Goal: Navigation & Orientation: Find specific page/section

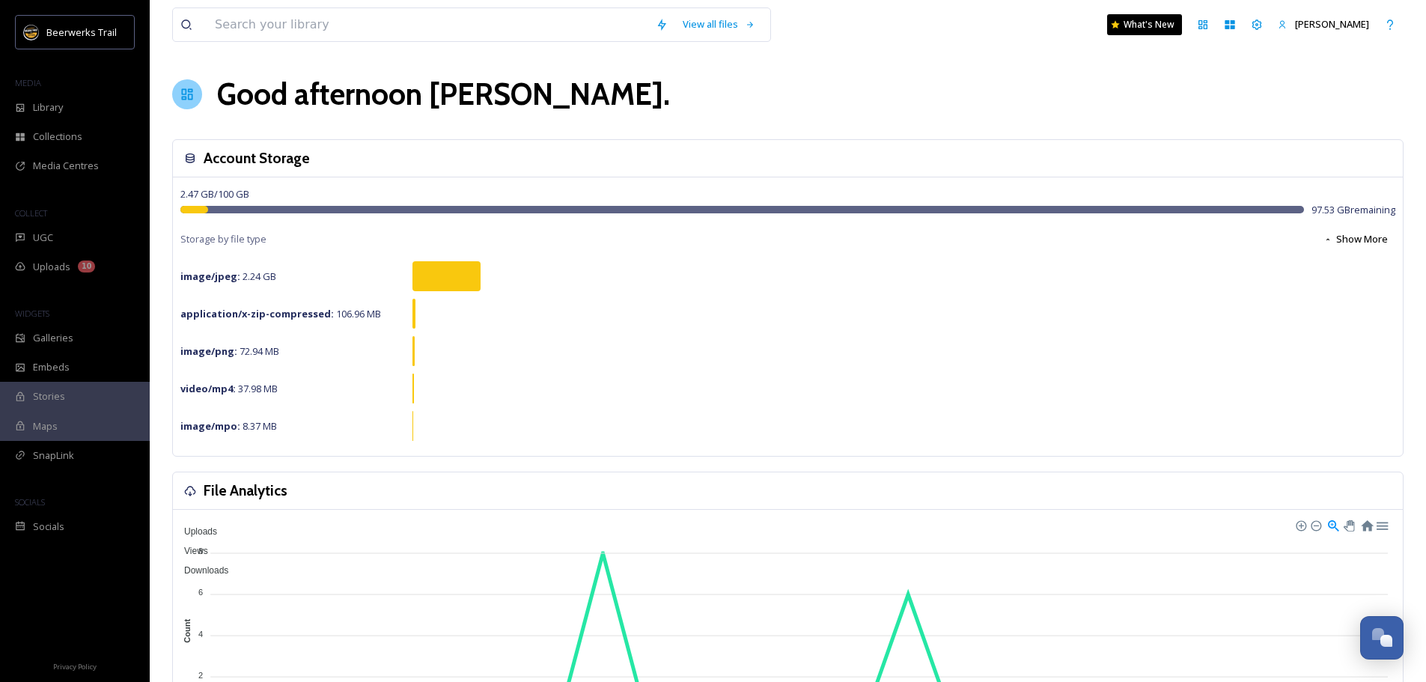
click at [40, 390] on span "Stories" at bounding box center [49, 396] width 32 height 14
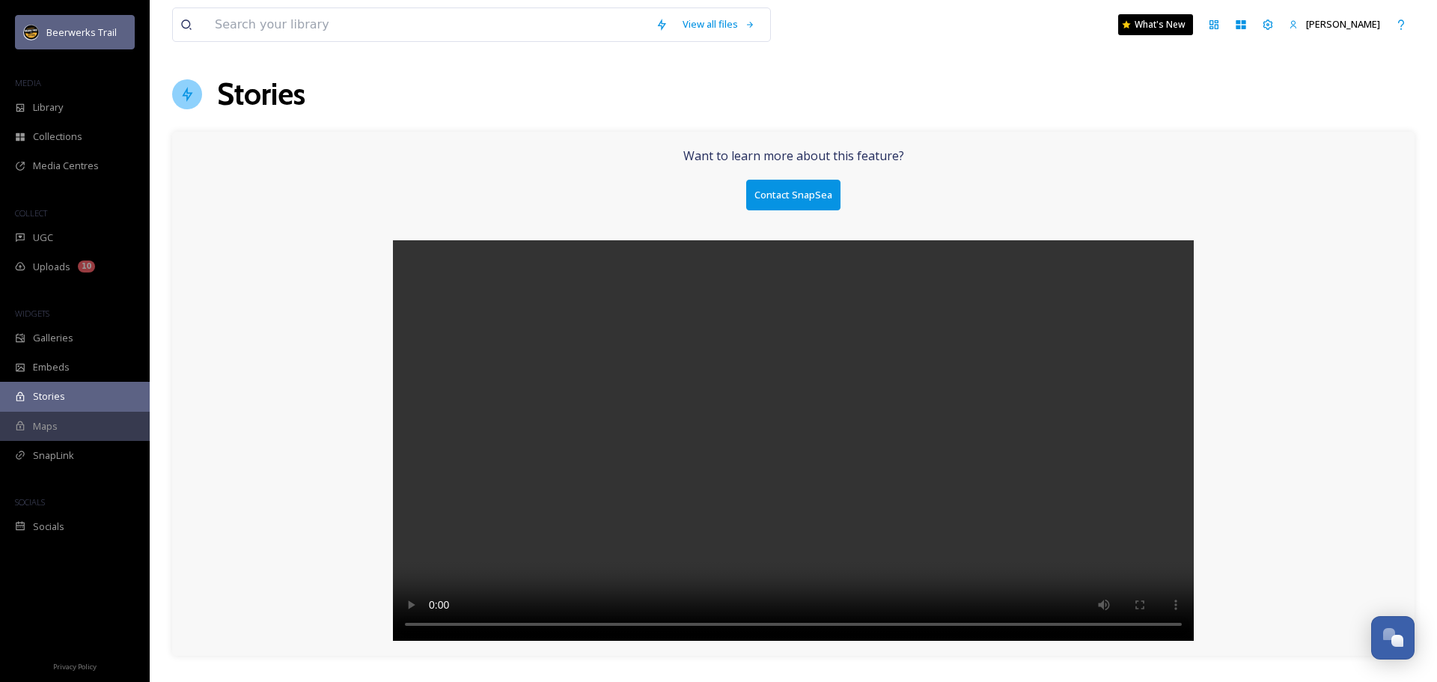
click at [78, 31] on span "Beerwerks Trail" at bounding box center [81, 31] width 70 height 13
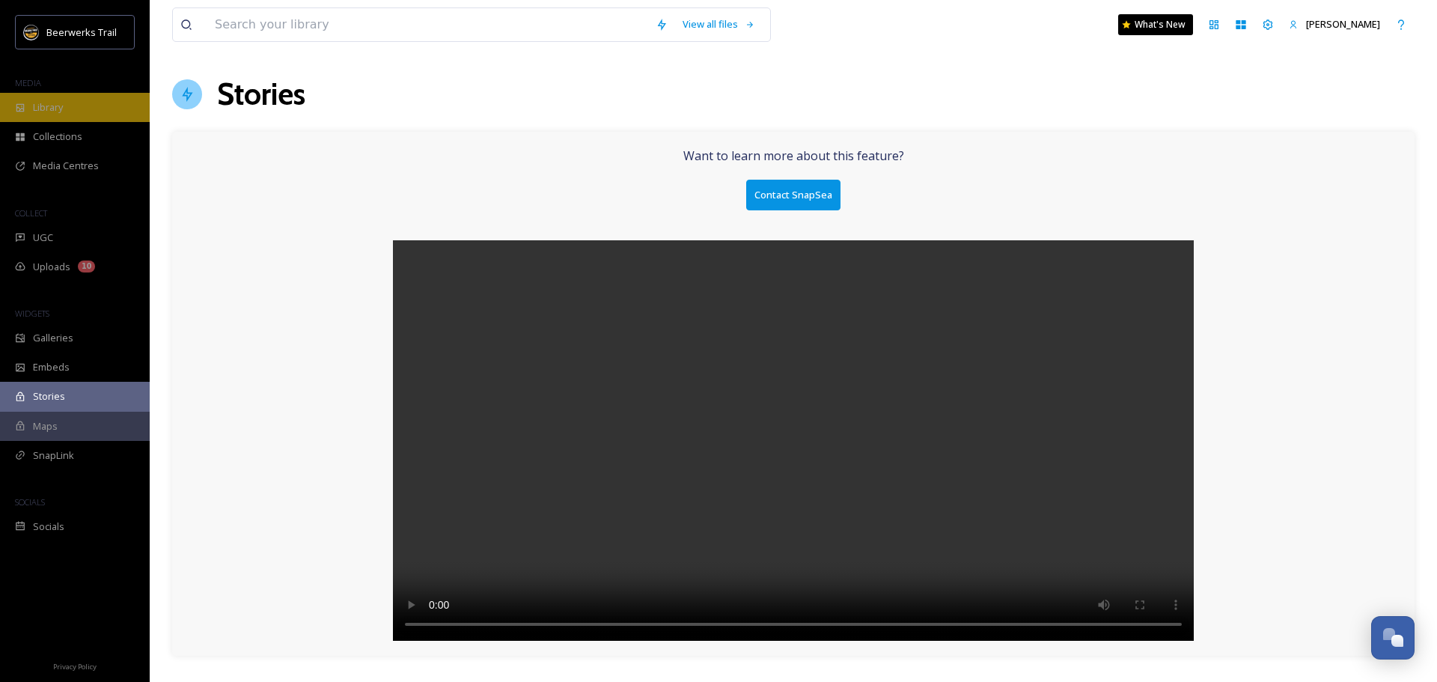
click at [64, 97] on div "Library" at bounding box center [75, 107] width 150 height 29
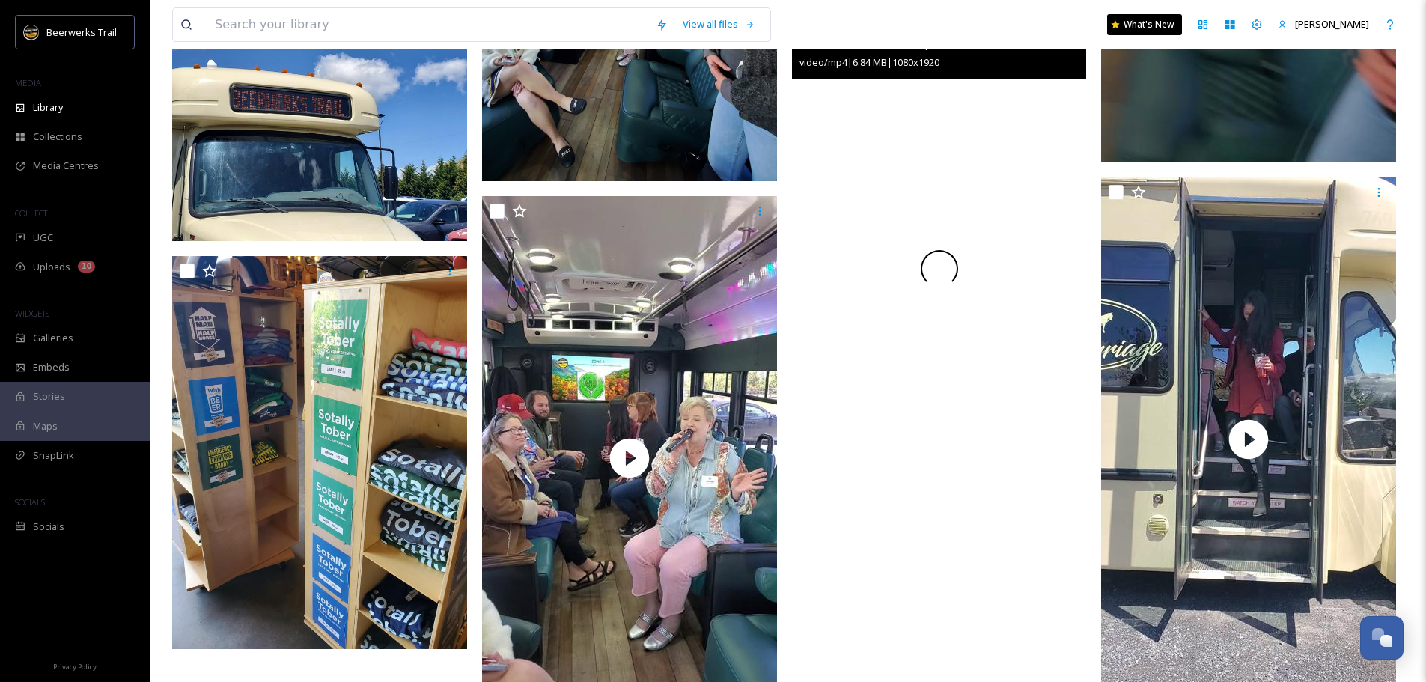
scroll to position [1714, 0]
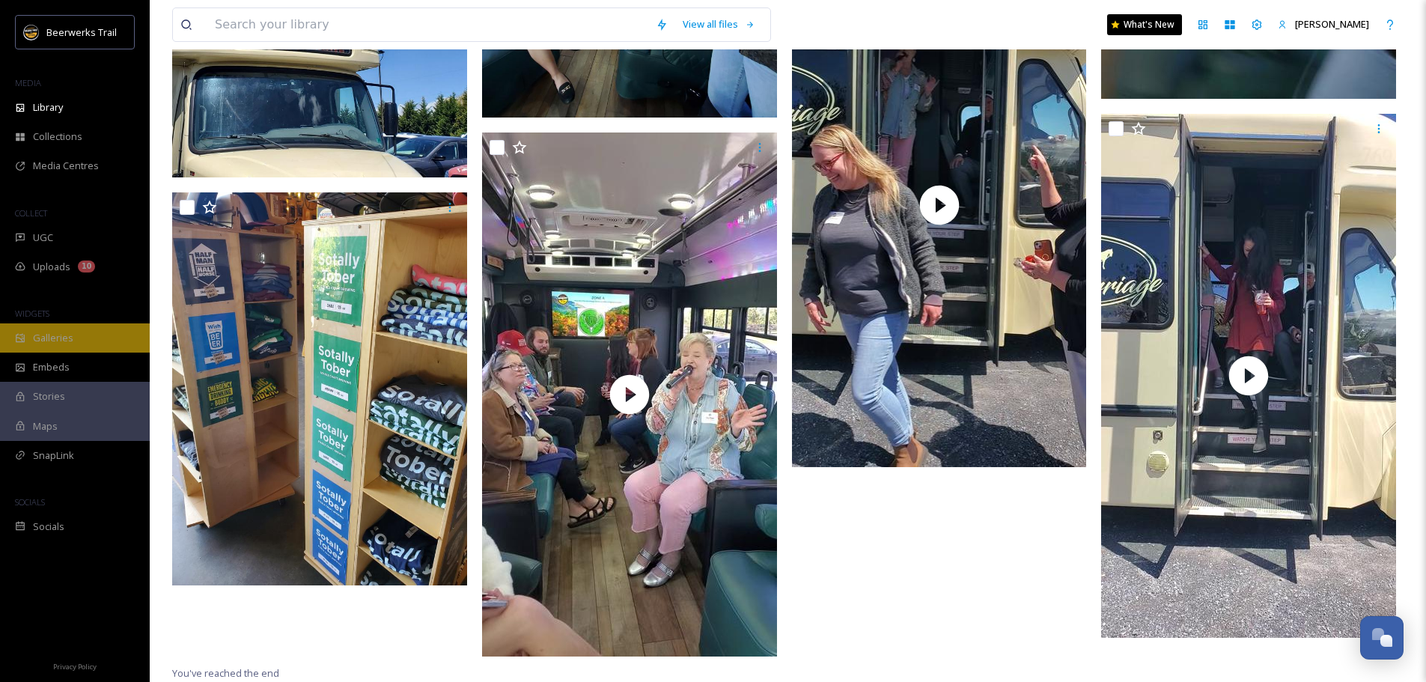
click at [54, 341] on span "Galleries" at bounding box center [53, 338] width 40 height 14
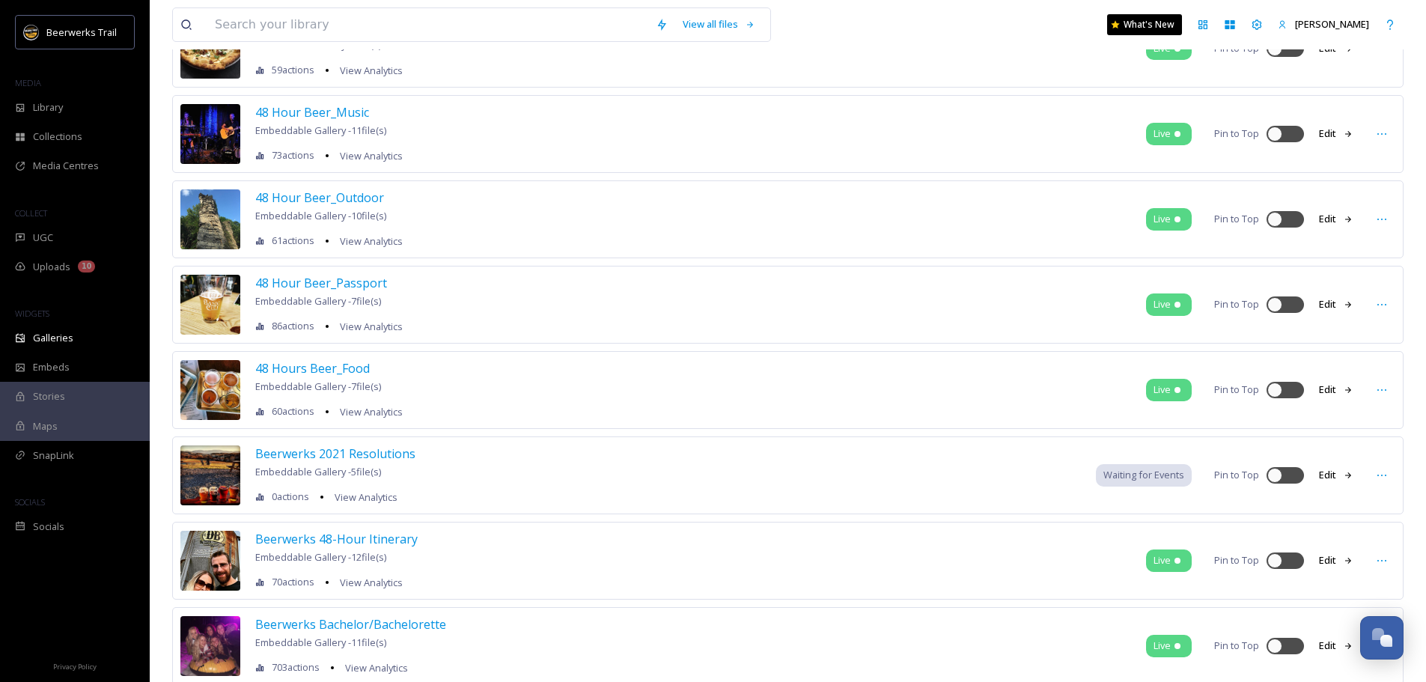
scroll to position [225, 0]
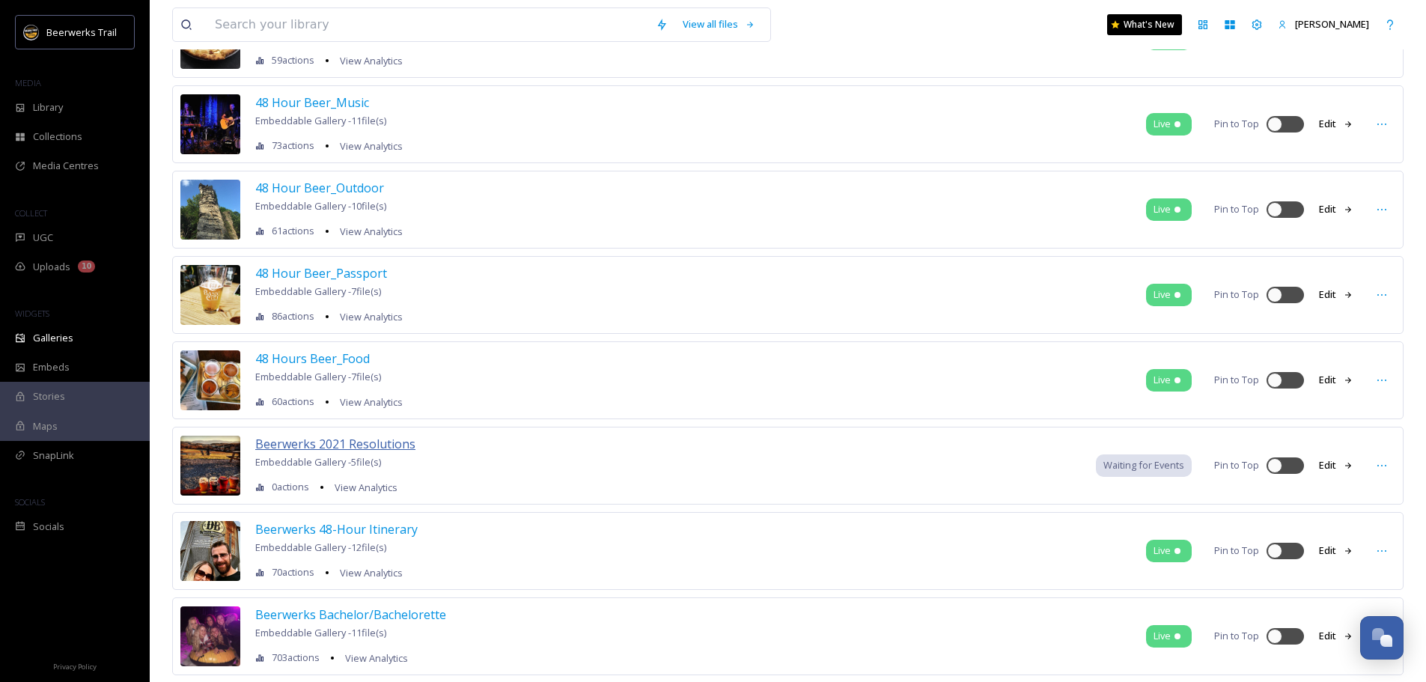
click at [396, 440] on span "Beerwerks 2021 Resolutions" at bounding box center [335, 444] width 160 height 16
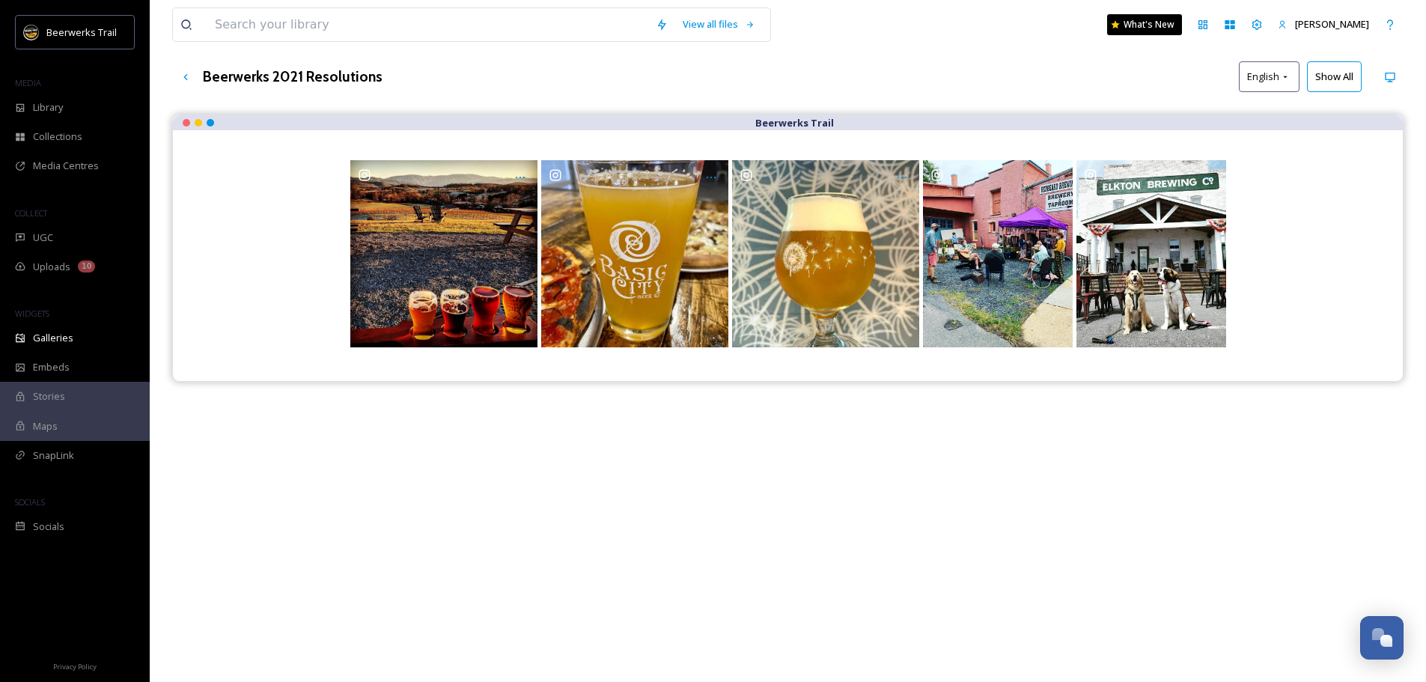
scroll to position [150, 0]
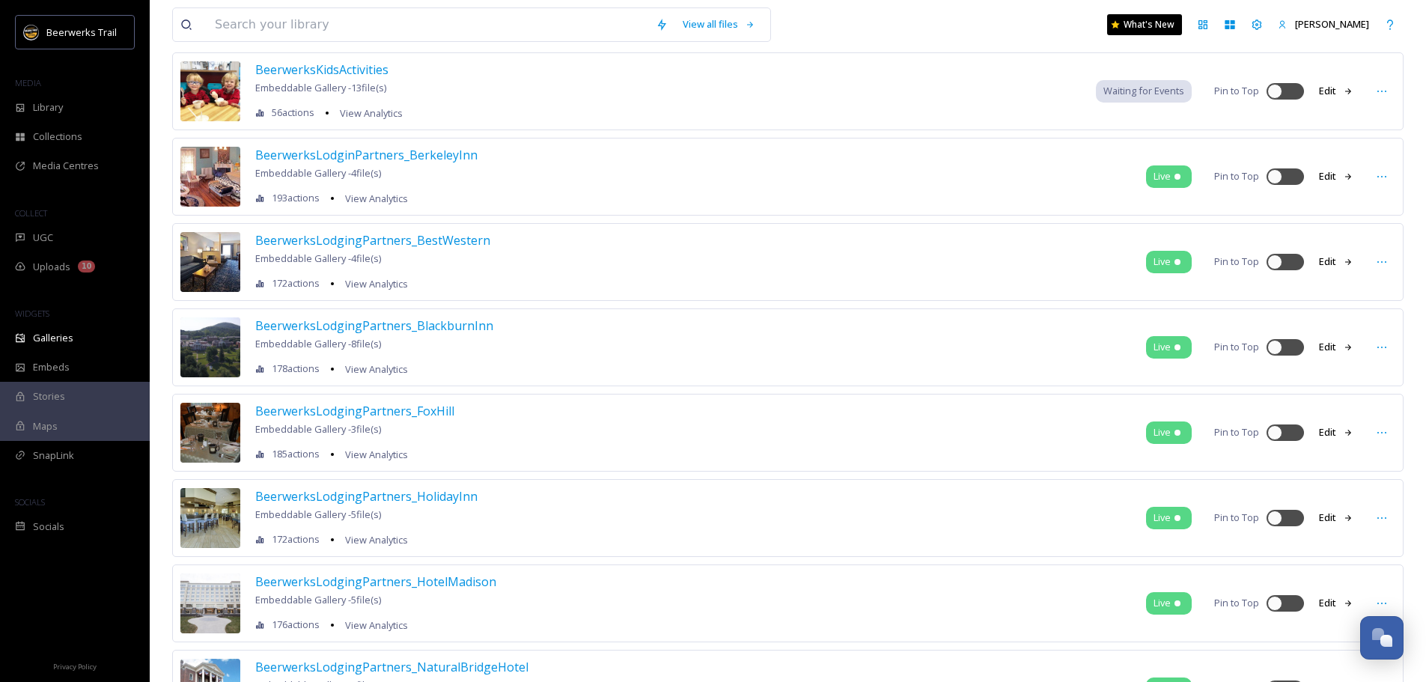
scroll to position [2619, 0]
